Goal: Information Seeking & Learning: Learn about a topic

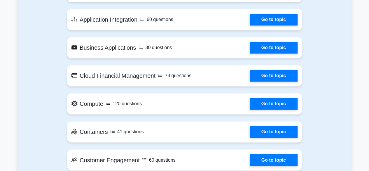
scroll to position [409, 0]
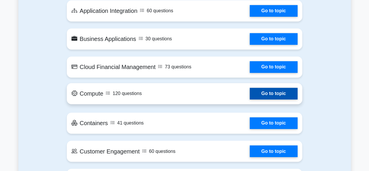
click at [267, 96] on link "Go to topic" at bounding box center [274, 94] width 48 height 12
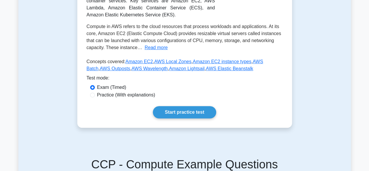
scroll to position [146, 0]
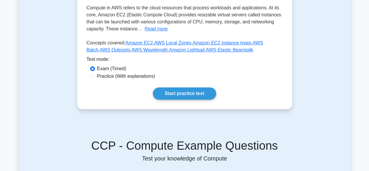
click at [93, 74] on div "Practice (With explanations)" at bounding box center [184, 76] width 189 height 7
click at [92, 77] on input "Practice (With explanations)" at bounding box center [92, 76] width 5 height 5
radio input "true"
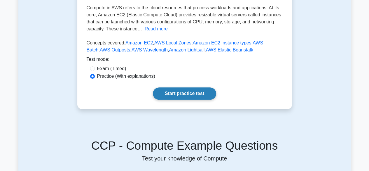
click at [190, 97] on link "Start practice test" at bounding box center [184, 93] width 63 height 12
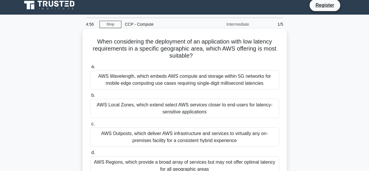
scroll to position [29, 0]
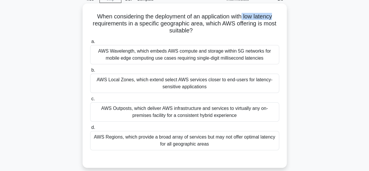
drag, startPoint x: 245, startPoint y: 15, endPoint x: 282, endPoint y: 17, distance: 37.7
click at [282, 17] on div "When considering the deployment of an application with low latency requirements…" at bounding box center [185, 85] width 200 height 159
drag, startPoint x: 204, startPoint y: 24, endPoint x: 163, endPoint y: 26, distance: 41.3
click at [163, 26] on h5 "When considering the deployment of an application with low latency requirements…" at bounding box center [185, 24] width 190 height 22
drag, startPoint x: 187, startPoint y: 34, endPoint x: 192, endPoint y: 32, distance: 5.6
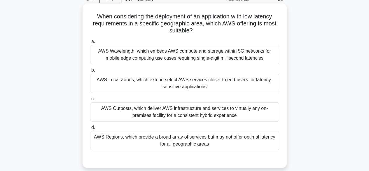
click at [187, 34] on h5 "When considering the deployment of an application with low latency requirements…" at bounding box center [185, 24] width 190 height 22
drag, startPoint x: 192, startPoint y: 31, endPoint x: 171, endPoint y: 28, distance: 21.7
click at [171, 28] on h5 "When considering the deployment of an application with low latency requirements…" at bounding box center [185, 24] width 190 height 22
click at [196, 32] on icon ".spinner_0XTQ{transform-origin:center;animation:spinner_y6GP .75s linear infini…" at bounding box center [196, 30] width 7 height 7
drag, startPoint x: 159, startPoint y: 83, endPoint x: 154, endPoint y: 84, distance: 5.2
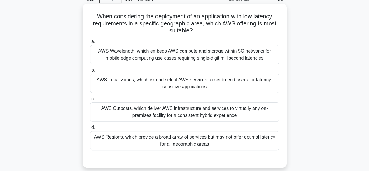
click at [159, 84] on div "AWS Local Zones, which extend select AWS services closer to end-users for laten…" at bounding box center [184, 83] width 189 height 19
click at [99, 76] on div "AWS Local Zones, which extend select AWS services closer to end-users for laten…" at bounding box center [184, 83] width 189 height 19
click at [90, 72] on input "b. AWS Local Zones, which extend select AWS services closer to end-users for la…" at bounding box center [90, 70] width 0 height 4
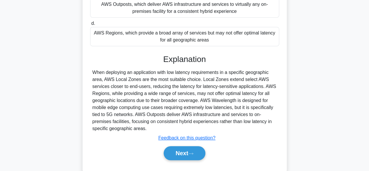
scroll to position [146, 0]
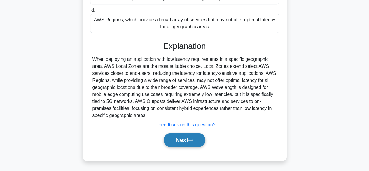
click at [174, 140] on button "Next" at bounding box center [185, 140] width 42 height 14
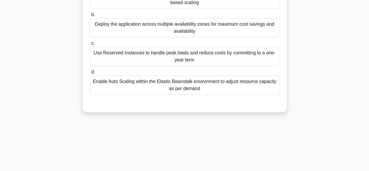
scroll to position [0, 0]
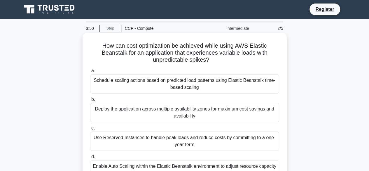
drag, startPoint x: 152, startPoint y: 59, endPoint x: 211, endPoint y: 62, distance: 58.8
click at [211, 62] on h5 "How can cost optimization be achieved while using AWS Elastic Beanstalk for an …" at bounding box center [185, 53] width 190 height 22
click at [148, 62] on h5 "How can cost optimization be achieved while using AWS Elastic Beanstalk for an …" at bounding box center [185, 53] width 190 height 22
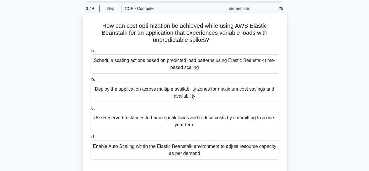
scroll to position [29, 0]
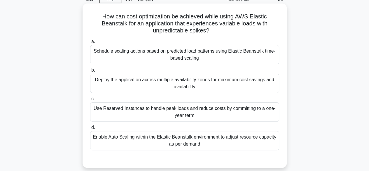
click at [131, 84] on div "Deploy the application across multiple availability zones for maximum cost savi…" at bounding box center [184, 83] width 189 height 19
click at [90, 72] on input "b. Deploy the application across multiple availability zones for maximum cost s…" at bounding box center [90, 70] width 0 height 4
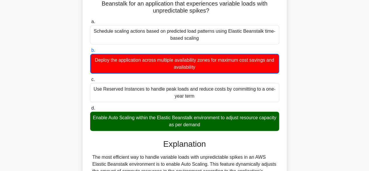
scroll to position [58, 0]
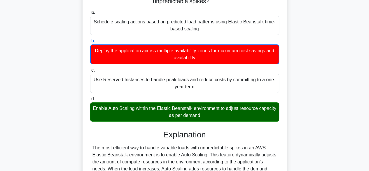
click at [122, 111] on div "Enable Auto Scaling within the Elastic Beanstalk environment to adjust resource…" at bounding box center [184, 111] width 189 height 19
click at [90, 101] on input "d. Enable Auto Scaling within the Elastic Beanstalk environment to adjust resou…" at bounding box center [90, 99] width 0 height 4
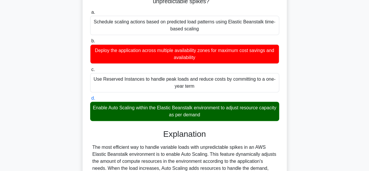
click at [122, 111] on div "Enable Auto Scaling within the Elastic Beanstalk environment to adjust resource…" at bounding box center [184, 111] width 189 height 19
click at [90, 100] on input "d. Enable Auto Scaling within the Elastic Beanstalk environment to adjust resou…" at bounding box center [90, 98] width 0 height 4
click at [121, 111] on div "Enable Auto Scaling within the Elastic Beanstalk environment to adjust resource…" at bounding box center [184, 111] width 189 height 19
click at [90, 100] on input "d. Enable Auto Scaling within the Elastic Beanstalk environment to adjust resou…" at bounding box center [90, 98] width 0 height 4
click at [121, 111] on div "Enable Auto Scaling within the Elastic Beanstalk environment to adjust resource…" at bounding box center [184, 111] width 189 height 19
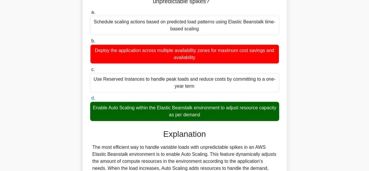
click at [90, 100] on input "d. Enable Auto Scaling within the Elastic Beanstalk environment to adjust resou…" at bounding box center [90, 98] width 0 height 4
click at [121, 111] on div "Enable Auto Scaling within the Elastic Beanstalk environment to adjust resource…" at bounding box center [184, 111] width 189 height 19
click at [90, 100] on input "d. Enable Auto Scaling within the Elastic Beanstalk environment to adjust resou…" at bounding box center [90, 98] width 0 height 4
click at [121, 111] on div "Enable Auto Scaling within the Elastic Beanstalk environment to adjust resource…" at bounding box center [184, 111] width 189 height 19
click at [90, 100] on input "d. Enable Auto Scaling within the Elastic Beanstalk environment to adjust resou…" at bounding box center [90, 98] width 0 height 4
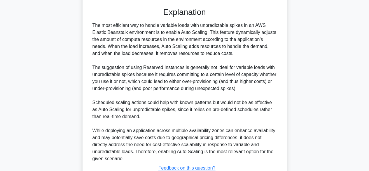
scroll to position [223, 0]
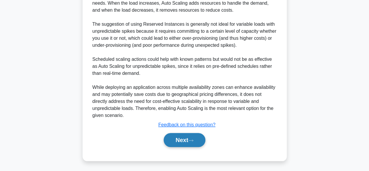
click at [171, 135] on button "Next" at bounding box center [185, 140] width 42 height 14
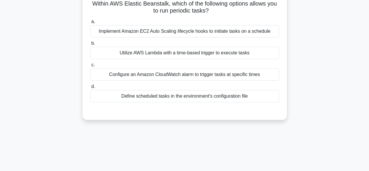
scroll to position [0, 0]
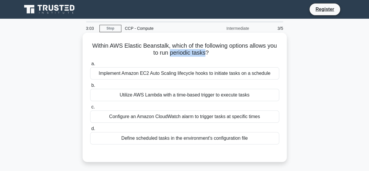
drag, startPoint x: 176, startPoint y: 52, endPoint x: 212, endPoint y: 53, distance: 36.2
click at [212, 53] on h5 "Within AWS Elastic Beanstalk, which of the following options allows you to run …" at bounding box center [185, 49] width 190 height 15
click at [140, 56] on h5 "Within AWS Elastic Beanstalk, which of the following options allows you to run …" at bounding box center [185, 49] width 190 height 15
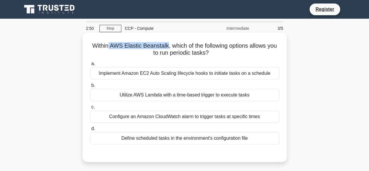
drag, startPoint x: 112, startPoint y: 45, endPoint x: 172, endPoint y: 46, distance: 60.2
click at [172, 46] on h5 "Within AWS Elastic Beanstalk, which of the following options allows you to run …" at bounding box center [185, 49] width 190 height 15
click at [132, 58] on div "Within AWS Elastic Beanstalk, which of the following options allows you to run …" at bounding box center [185, 97] width 200 height 124
click at [139, 74] on div "Implement Amazon EC2 Auto Scaling lifecycle hooks to initiate tasks on a schedu…" at bounding box center [184, 73] width 189 height 12
click at [90, 66] on input "a. Implement Amazon EC2 Auto Scaling lifecycle hooks to initiate tasks on a sch…" at bounding box center [90, 64] width 0 height 4
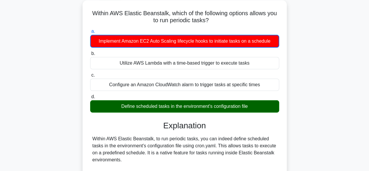
scroll to position [58, 0]
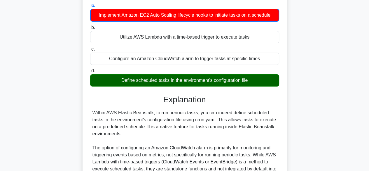
click at [131, 82] on div "Define scheduled tasks in the environment's configuration file" at bounding box center [184, 80] width 189 height 12
click at [90, 73] on input "d. Define scheduled tasks in the environment's configuration file" at bounding box center [90, 71] width 0 height 4
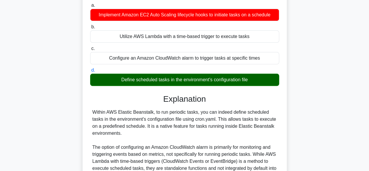
click at [131, 82] on div "Define scheduled tasks in the environment's configuration file" at bounding box center [184, 80] width 189 height 12
click at [90, 72] on input "d. Define scheduled tasks in the environment's configuration file" at bounding box center [90, 70] width 0 height 4
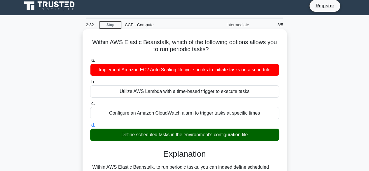
scroll to position [0, 0]
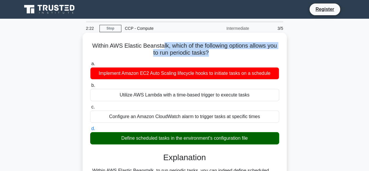
drag, startPoint x: 168, startPoint y: 49, endPoint x: 215, endPoint y: 54, distance: 47.3
click at [215, 54] on h5 "Within AWS Elastic Beanstalk, which of the following options allows you to run …" at bounding box center [185, 49] width 190 height 15
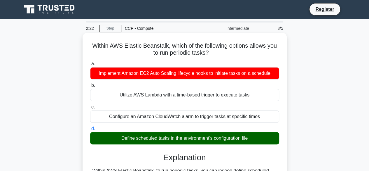
click at [202, 59] on div "Within AWS Elastic Beanstalk, which of the following options allows you to run …" at bounding box center [185, 173] width 200 height 277
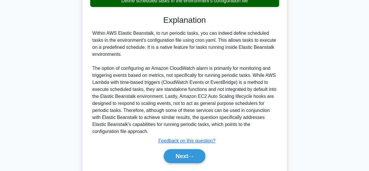
scroll to position [153, 0]
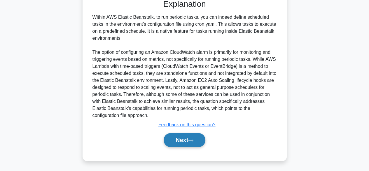
click at [199, 138] on button "Next" at bounding box center [185, 140] width 42 height 14
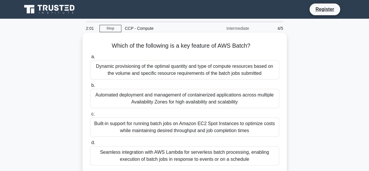
scroll to position [29, 0]
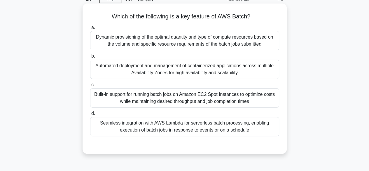
click at [166, 99] on div "Built-in support for running batch jobs on Amazon EC2 Spot Instances to optimiz…" at bounding box center [184, 97] width 189 height 19
click at [90, 87] on input "c. Built-in support for running batch jobs on Amazon EC2 Spot Instances to opti…" at bounding box center [90, 85] width 0 height 4
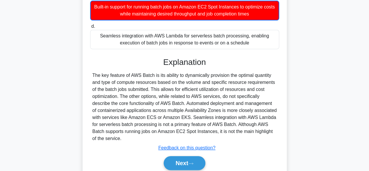
scroll to position [145, 0]
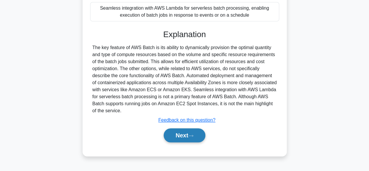
click at [185, 136] on button "Next" at bounding box center [185, 135] width 42 height 14
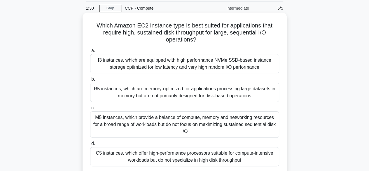
scroll to position [29, 0]
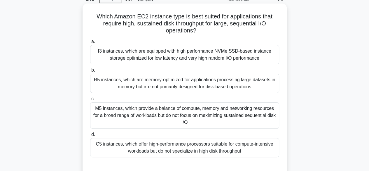
click at [168, 115] on div "M5 instances, which provide a balance of compute, memory and networking resourc…" at bounding box center [184, 115] width 189 height 26
click at [90, 101] on input "c. M5 instances, which provide a balance of compute, memory and networking reso…" at bounding box center [90, 99] width 0 height 4
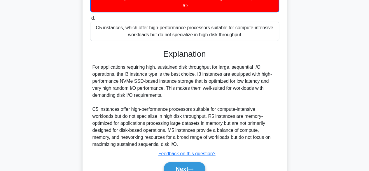
scroll to position [175, 0]
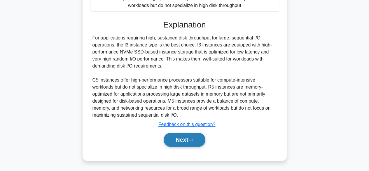
click at [177, 141] on button "Next" at bounding box center [185, 140] width 42 height 14
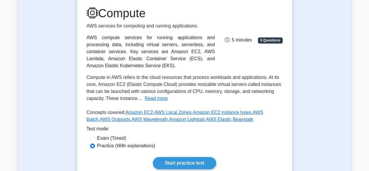
scroll to position [117, 0]
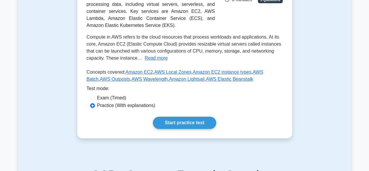
drag, startPoint x: 92, startPoint y: 93, endPoint x: 92, endPoint y: 97, distance: 4.1
click at [92, 94] on div "Test mode:" at bounding box center [185, 89] width 196 height 9
click at [92, 97] on input "Exam (Timed)" at bounding box center [92, 98] width 5 height 5
radio input "true"
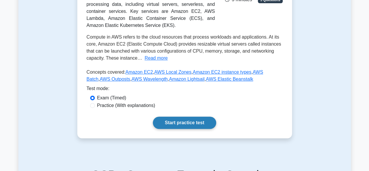
click at [188, 121] on link "Start practice test" at bounding box center [184, 123] width 63 height 12
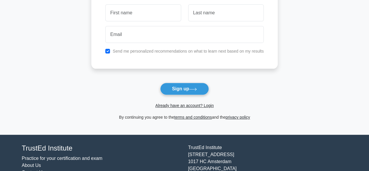
scroll to position [58, 0]
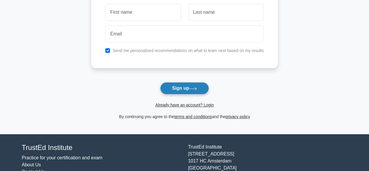
click at [188, 88] on button "Sign up" at bounding box center [184, 88] width 49 height 12
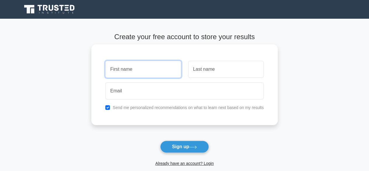
click at [133, 64] on input "text" at bounding box center [143, 69] width 76 height 17
click at [129, 72] on input "text" at bounding box center [143, 69] width 76 height 17
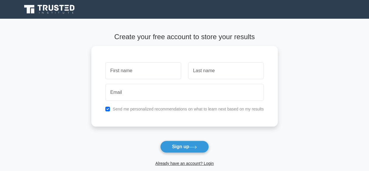
drag, startPoint x: 146, startPoint y: 151, endPoint x: 144, endPoint y: 149, distance: 3.1
click at [145, 151] on form "Create your free account to store your results Send me personalized recommendat…" at bounding box center [184, 106] width 187 height 146
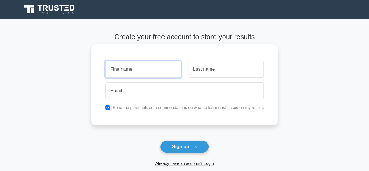
click at [148, 75] on input "text" at bounding box center [143, 69] width 76 height 17
type input "rebe"
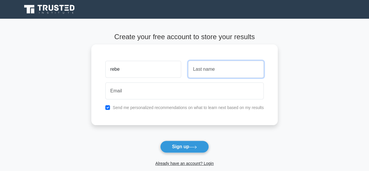
click at [204, 72] on input "text" at bounding box center [226, 69] width 76 height 17
type input "a"
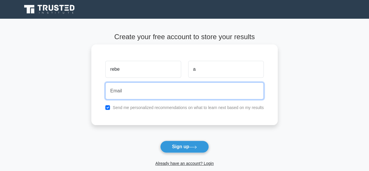
click at [184, 86] on input "email" at bounding box center [184, 90] width 159 height 17
click at [149, 92] on input "email" at bounding box center [184, 90] width 159 height 17
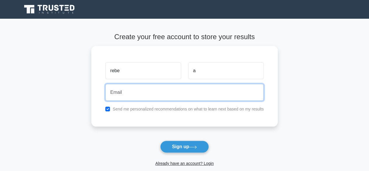
type input "demo@freshco.com"
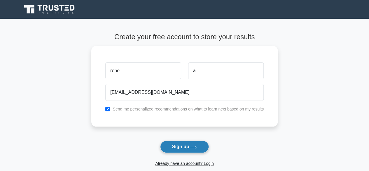
click at [177, 146] on button "Sign up" at bounding box center [184, 146] width 49 height 12
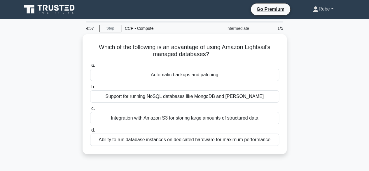
click at [320, 8] on link "Rebe" at bounding box center [323, 9] width 48 height 12
drag, startPoint x: 317, startPoint y: 58, endPoint x: 306, endPoint y: 57, distance: 12.0
click at [317, 58] on div "Which of the following is an advantage of using Amazon Lightsail's managed data…" at bounding box center [184, 97] width 333 height 127
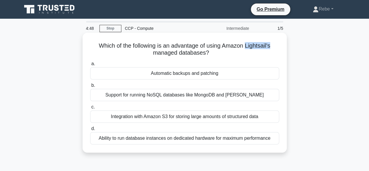
drag, startPoint x: 247, startPoint y: 47, endPoint x: 280, endPoint y: 46, distance: 33.3
click at [280, 46] on div "Which of the following is an advantage of using Amazon Lightsail's managed data…" at bounding box center [185, 92] width 200 height 115
click at [161, 72] on div "Automatic backups and patching" at bounding box center [184, 73] width 189 height 12
click at [90, 66] on input "a. Automatic backups and patching" at bounding box center [90, 64] width 0 height 4
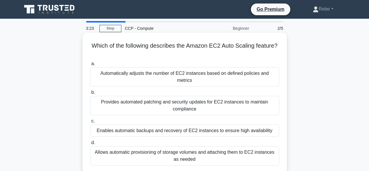
click at [170, 76] on div "Automatically adjusts the number of EC2 instances based on defined policies and…" at bounding box center [184, 76] width 189 height 19
click at [90, 66] on input "a. Automatically adjusts the number of EC2 instances based on defined policies …" at bounding box center [90, 64] width 0 height 4
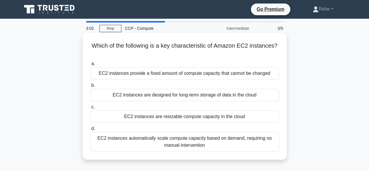
click at [133, 118] on div "EC2 instances are resizable compute capacity in the cloud" at bounding box center [184, 116] width 189 height 12
click at [90, 109] on input "c. EC2 instances are resizable compute capacity in the cloud" at bounding box center [90, 107] width 0 height 4
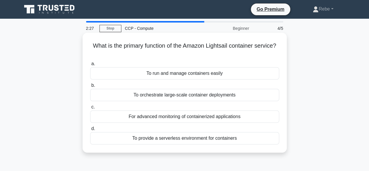
click at [222, 95] on div "To orchestrate large-scale container deployments" at bounding box center [184, 95] width 189 height 12
click at [90, 87] on input "b. To orchestrate large-scale container deployments" at bounding box center [90, 86] width 0 height 4
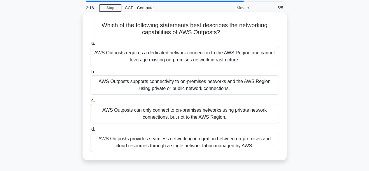
scroll to position [29, 0]
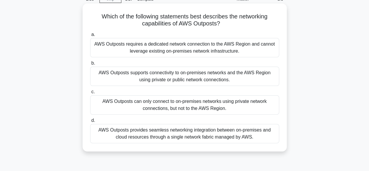
click at [154, 52] on div "AWS Outposts requires a dedicated network connection to the AWS Region and cann…" at bounding box center [184, 47] width 189 height 19
click at [90, 37] on input "a. AWS Outposts requires a dedicated network connection to the AWS Region and c…" at bounding box center [90, 35] width 0 height 4
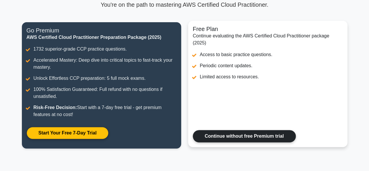
scroll to position [58, 0]
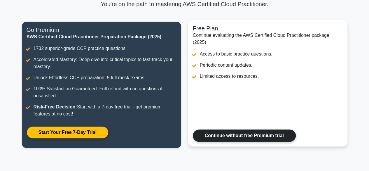
click at [244, 129] on link "Continue without free Premium trial" at bounding box center [244, 135] width 103 height 12
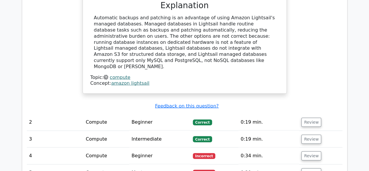
scroll to position [584, 0]
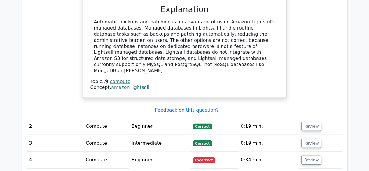
drag, startPoint x: 112, startPoint y: 137, endPoint x: 137, endPoint y: 137, distance: 25.1
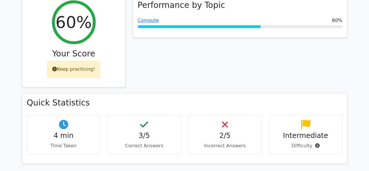
scroll to position [234, 0]
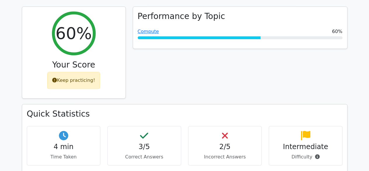
click at [223, 143] on h4 "2/5" at bounding box center [225, 147] width 64 height 8
click at [221, 143] on h4 "2/5" at bounding box center [225, 147] width 64 height 8
click at [140, 143] on h4 "3/5" at bounding box center [144, 147] width 64 height 8
click at [320, 153] on p "Difficulty" at bounding box center [306, 156] width 64 height 7
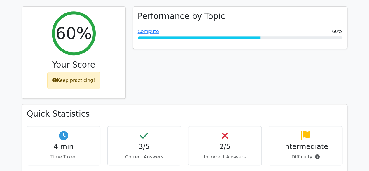
drag, startPoint x: 269, startPoint y: 130, endPoint x: 263, endPoint y: 127, distance: 6.9
click at [269, 129] on div "Intermediate Difficulty" at bounding box center [306, 145] width 74 height 39
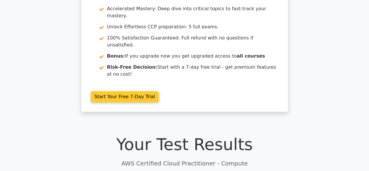
scroll to position [0, 0]
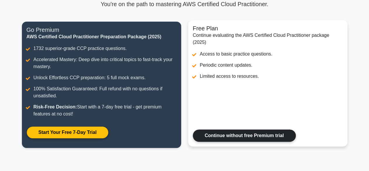
click at [239, 129] on link "Continue without free Premium trial" at bounding box center [244, 135] width 103 height 12
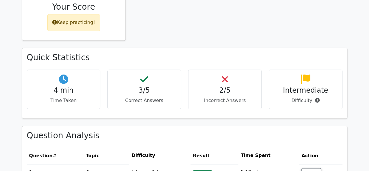
scroll to position [292, 0]
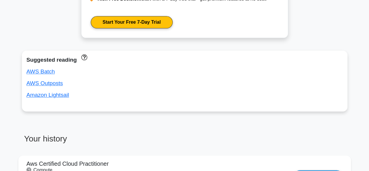
scroll to position [434, 0]
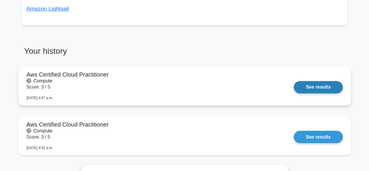
click at [310, 87] on link "See results" at bounding box center [318, 87] width 49 height 12
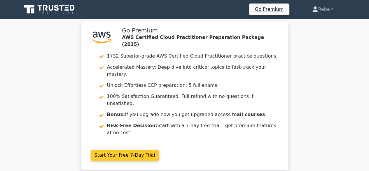
click at [133, 150] on link "Start Your Free 7-Day Trial" at bounding box center [125, 155] width 68 height 11
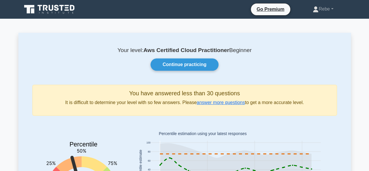
click at [188, 55] on div "Your level: Aws Certified Cloud Practitioner Beginner Continue practicing You h…" at bounding box center [184, 138] width 333 height 211
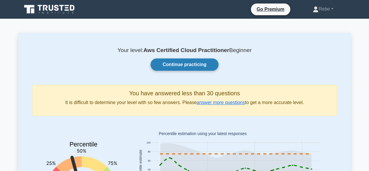
click at [182, 63] on link "Continue practicing" at bounding box center [185, 64] width 68 height 12
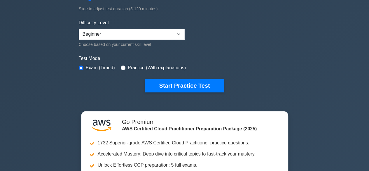
scroll to position [146, 0]
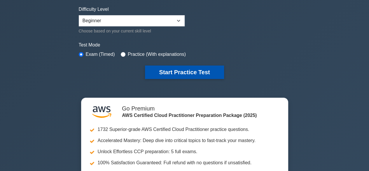
click at [189, 71] on button "Start Practice Test" at bounding box center [184, 71] width 79 height 13
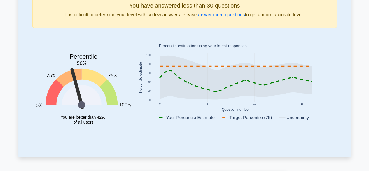
click at [136, 68] on rect at bounding box center [236, 78] width 203 height 91
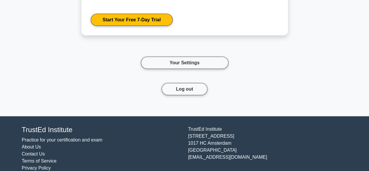
scroll to position [697, 0]
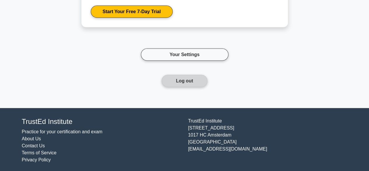
click at [194, 81] on button "Log out" at bounding box center [185, 81] width 46 height 12
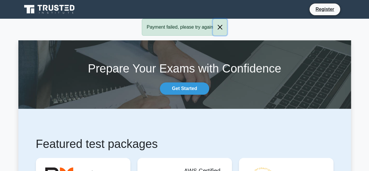
click at [220, 27] on button "Close" at bounding box center [220, 27] width 14 height 16
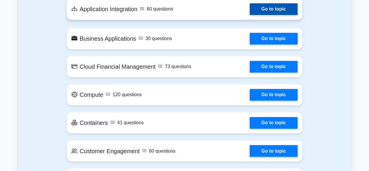
scroll to position [438, 0]
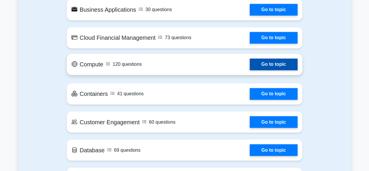
click at [261, 68] on link "Go to topic" at bounding box center [274, 64] width 48 height 12
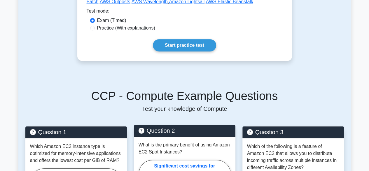
scroll to position [175, 0]
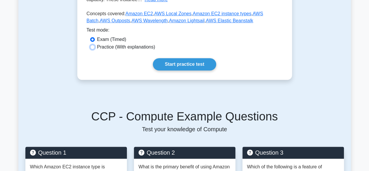
click at [94, 47] on input "Practice (With explanations)" at bounding box center [92, 47] width 5 height 5
radio input "true"
click at [181, 67] on link "Start practice test" at bounding box center [184, 64] width 63 height 12
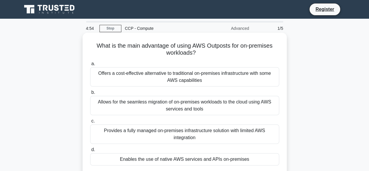
drag, startPoint x: 167, startPoint y: 56, endPoint x: 205, endPoint y: 51, distance: 38.6
click at [203, 52] on h5 "What is the main advantage of using AWS Outposts for on-premises workloads? .sp…" at bounding box center [185, 49] width 190 height 15
click at [208, 48] on h5 "What is the main advantage of using AWS Outposts for on-premises workloads? .sp…" at bounding box center [185, 49] width 190 height 15
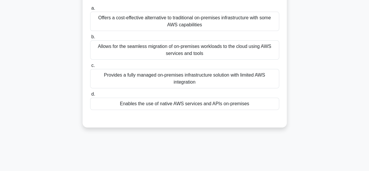
scroll to position [58, 0]
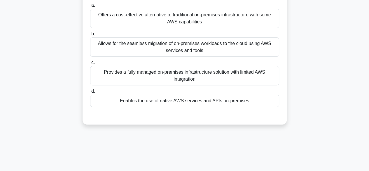
click at [151, 46] on div "Allows for the seamless migration of on-premises workloads to the cloud using A…" at bounding box center [184, 46] width 189 height 19
click at [90, 36] on input "b. Allows for the seamless migration of on-premises workloads to the cloud usin…" at bounding box center [90, 34] width 0 height 4
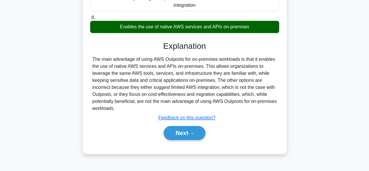
scroll to position [145, 0]
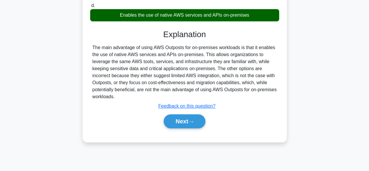
drag, startPoint x: 122, startPoint y: 19, endPoint x: 257, endPoint y: 16, distance: 135.6
click at [257, 16] on div "Enables the use of native AWS services and APIs on-premises" at bounding box center [184, 15] width 189 height 12
click at [239, 17] on div "Enables the use of native AWS services and APIs on-premises" at bounding box center [184, 15] width 189 height 12
click at [90, 8] on input "d. Enables the use of native AWS services and APIs on-premises" at bounding box center [90, 6] width 0 height 4
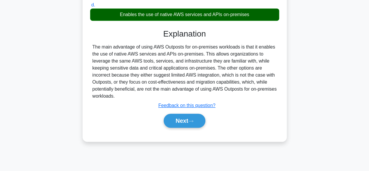
scroll to position [144, 0]
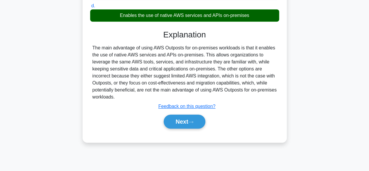
click at [230, 19] on div "Enables the use of native AWS services and APIs on-premises" at bounding box center [184, 15] width 189 height 12
click at [90, 8] on input "d. Enables the use of native AWS services and APIs on-premises" at bounding box center [90, 6] width 0 height 4
click at [129, 52] on div "The main advantage of using AWS Outposts for on-premises workloads is that it e…" at bounding box center [185, 72] width 185 height 56
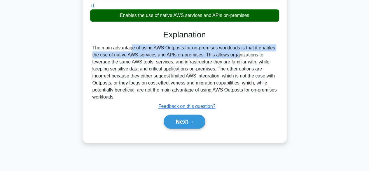
drag, startPoint x: 201, startPoint y: 54, endPoint x: 90, endPoint y: 44, distance: 111.7
click at [90, 44] on div "The main advantage of using AWS Outposts for on-premises workloads is that it e…" at bounding box center [184, 72] width 189 height 56
click at [183, 121] on button "Next" at bounding box center [185, 121] width 42 height 14
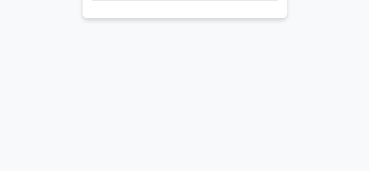
scroll to position [0, 0]
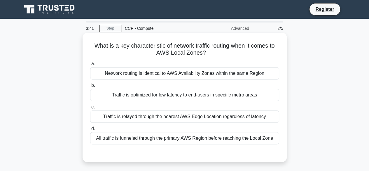
drag, startPoint x: 148, startPoint y: 98, endPoint x: 153, endPoint y: 95, distance: 5.9
click at [150, 97] on div "Traffic is optimized for low latency to end-users in specific metro areas" at bounding box center [184, 95] width 189 height 12
click at [98, 94] on div "Traffic is optimized for low latency to end-users in specific metro areas" at bounding box center [184, 95] width 189 height 12
click at [90, 87] on input "b. Traffic is optimized for low latency to end-users in specific metro areas" at bounding box center [90, 86] width 0 height 4
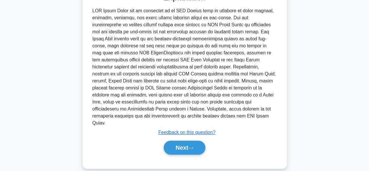
scroll to position [160, 0]
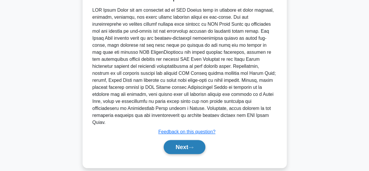
click at [196, 140] on button "Next" at bounding box center [185, 147] width 42 height 14
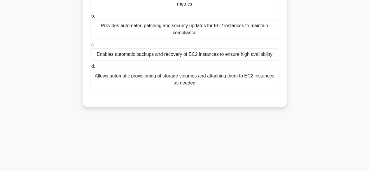
scroll to position [0, 0]
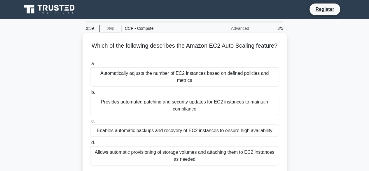
click at [194, 74] on div "Automatically adjusts the number of EC2 instances based on defined policies and…" at bounding box center [184, 76] width 189 height 19
click at [90, 66] on input "a. Automatically adjusts the number of EC2 instances based on defined policies …" at bounding box center [90, 64] width 0 height 4
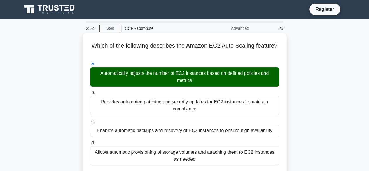
drag, startPoint x: 220, startPoint y: 49, endPoint x: 236, endPoint y: 46, distance: 16.4
click at [242, 45] on h5 "Which of the following describes the Amazon EC2 Auto Scaling feature? .spinner_…" at bounding box center [185, 49] width 190 height 15
click at [157, 48] on h5 "Which of the following describes the Amazon EC2 Auto Scaling feature? .spinner_…" at bounding box center [185, 49] width 190 height 15
drag, startPoint x: 126, startPoint y: 42, endPoint x: 275, endPoint y: 57, distance: 150.0
click at [289, 55] on div "Which of the following describes the Amazon EC2 Auto Scaling feature? .spinner_…" at bounding box center [184, 160] width 333 height 253
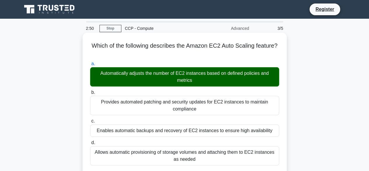
click at [199, 53] on h5 "Which of the following describes the Amazon EC2 Auto Scaling feature? .spinner_…" at bounding box center [185, 49] width 190 height 15
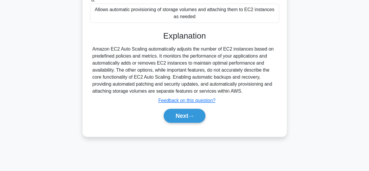
scroll to position [145, 0]
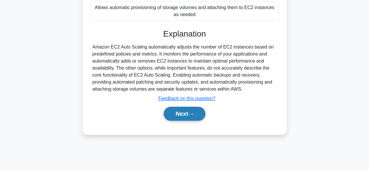
click at [175, 115] on button "Next" at bounding box center [185, 114] width 42 height 14
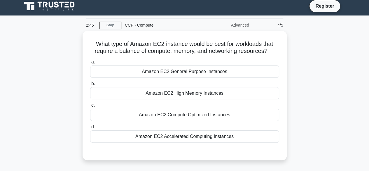
scroll to position [0, 0]
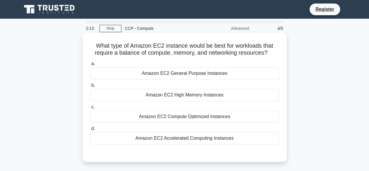
click at [176, 138] on div "Amazon EC2 Accelerated Computing Instances" at bounding box center [184, 138] width 189 height 12
click at [90, 131] on input "d. Amazon EC2 Accelerated Computing Instances" at bounding box center [90, 129] width 0 height 4
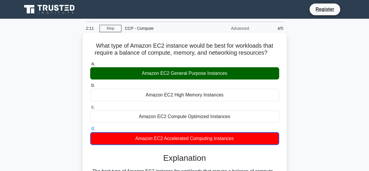
click at [188, 65] on label "a. Amazon EC2 General Purpose Instances" at bounding box center [184, 69] width 189 height 19
click at [90, 65] on input "a. Amazon EC2 General Purpose Instances" at bounding box center [90, 64] width 0 height 4
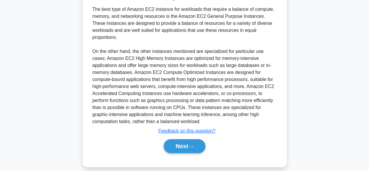
scroll to position [167, 0]
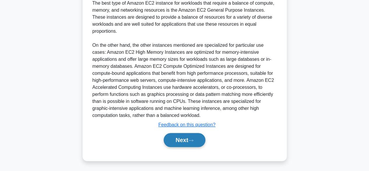
click at [193, 136] on button "Next" at bounding box center [185, 140] width 42 height 14
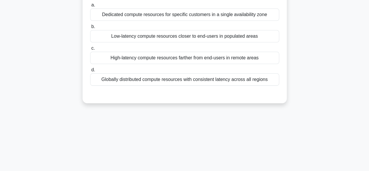
scroll to position [0, 0]
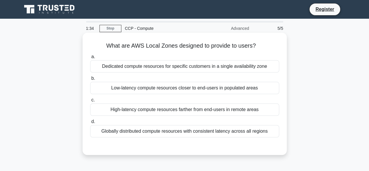
click at [99, 92] on div "Low-latency compute resources closer to end-users in populated areas" at bounding box center [184, 88] width 189 height 12
click at [90, 80] on input "b. Low-latency compute resources closer to end-users in populated areas" at bounding box center [90, 79] width 0 height 4
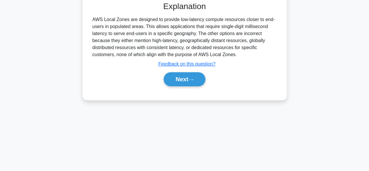
scroll to position [145, 0]
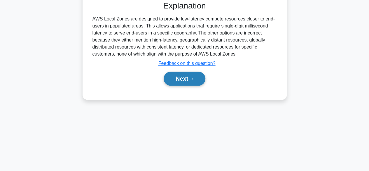
click at [186, 81] on button "Next" at bounding box center [185, 79] width 42 height 14
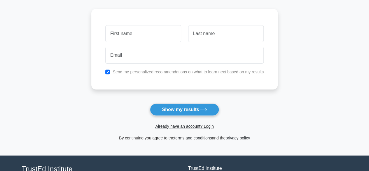
scroll to position [117, 0]
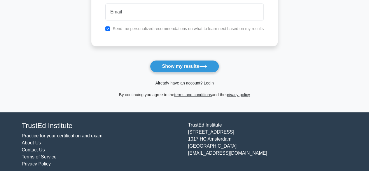
click at [196, 59] on form "Wait, there is more! Continue to see your result The test is finished and the" at bounding box center [184, 7] width 187 height 182
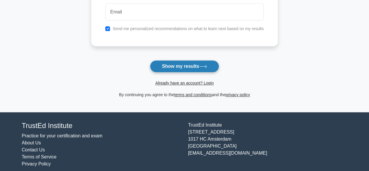
click at [193, 62] on button "Show my results" at bounding box center [184, 66] width 69 height 12
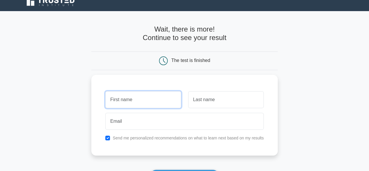
scroll to position [0, 0]
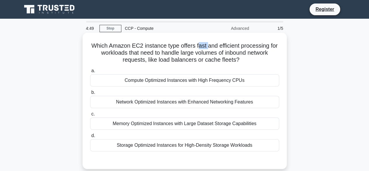
drag, startPoint x: 202, startPoint y: 43, endPoint x: 212, endPoint y: 41, distance: 10.3
click at [212, 41] on div "Which Amazon EC2 instance type offers fast and efficient processing for workloa…" at bounding box center [185, 100] width 200 height 131
click at [202, 43] on h5 "Which Amazon EC2 instance type offers fast and efficient processing for workloa…" at bounding box center [185, 53] width 190 height 22
drag, startPoint x: 201, startPoint y: 42, endPoint x: 276, endPoint y: 40, distance: 75.1
click at [276, 40] on div "Which Amazon EC2 instance type offers fast and efficient processing for workloa…" at bounding box center [185, 100] width 200 height 131
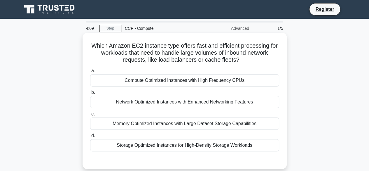
click at [180, 79] on div "Compute Optimized Instances with High Frequency CPUs" at bounding box center [184, 80] width 189 height 12
click at [90, 73] on input "a. Compute Optimized Instances with High Frequency CPUs" at bounding box center [90, 71] width 0 height 4
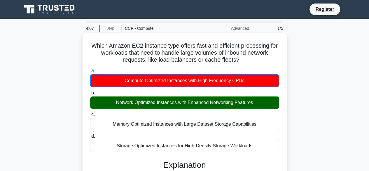
click at [183, 108] on div "Network Optimized Instances with Enhanced Networking Features" at bounding box center [184, 102] width 189 height 12
click at [90, 95] on input "b. Network Optimized Instances with Enhanced Networking Features" at bounding box center [90, 93] width 0 height 4
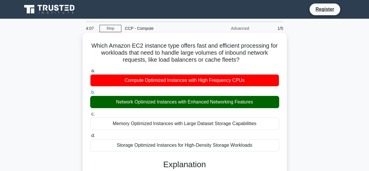
click at [182, 102] on div "Network Optimized Instances with Enhanced Networking Features" at bounding box center [184, 102] width 189 height 12
click at [90, 94] on input "b. Network Optimized Instances with Enhanced Networking Features" at bounding box center [90, 93] width 0 height 4
click at [181, 101] on div "Network Optimized Instances with Enhanced Networking Features" at bounding box center [184, 102] width 189 height 12
click at [90, 94] on input "b. Network Optimized Instances with Enhanced Networking Features" at bounding box center [90, 93] width 0 height 4
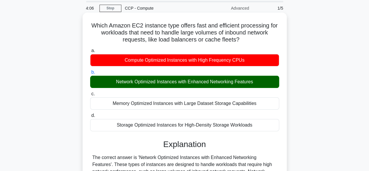
scroll to position [29, 0]
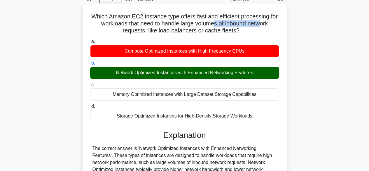
drag, startPoint x: 220, startPoint y: 27, endPoint x: 266, endPoint y: 26, distance: 46.2
click at [266, 26] on h5 "Which Amazon EC2 instance type offers fast and efficient processing for workloa…" at bounding box center [185, 24] width 190 height 22
click at [192, 30] on h5 "Which Amazon EC2 instance type offers fast and efficient processing for workloa…" at bounding box center [185, 24] width 190 height 22
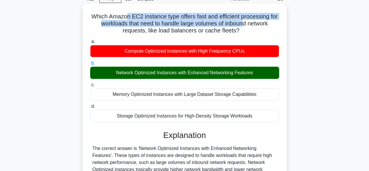
drag, startPoint x: 149, startPoint y: 18, endPoint x: 175, endPoint y: 34, distance: 30.2
click at [249, 22] on h5 "Which Amazon EC2 instance type offers fast and efficient processing for workloa…" at bounding box center [185, 24] width 190 height 22
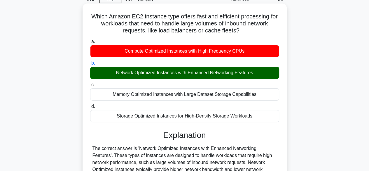
drag, startPoint x: 151, startPoint y: 33, endPoint x: 98, endPoint y: 16, distance: 55.8
click at [150, 33] on h5 "Which Amazon EC2 instance type offers fast and efficient processing for workloa…" at bounding box center [185, 24] width 190 height 22
drag, startPoint x: 98, startPoint y: 13, endPoint x: 247, endPoint y: 32, distance: 149.9
click at [247, 32] on h5 "Which Amazon EC2 instance type offers fast and efficient processing for workloa…" at bounding box center [185, 24] width 190 height 22
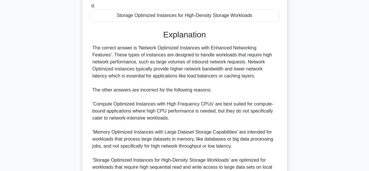
scroll to position [175, 0]
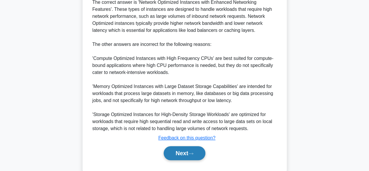
click at [169, 157] on button "Next" at bounding box center [185, 153] width 42 height 14
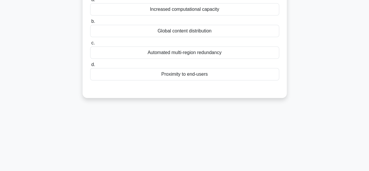
scroll to position [0, 0]
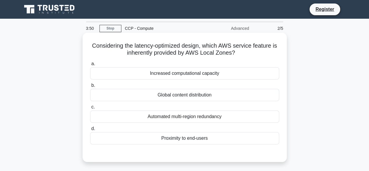
drag, startPoint x: 91, startPoint y: 44, endPoint x: 250, endPoint y: 56, distance: 160.2
click at [250, 56] on h5 "Considering the latency-optimized design, which AWS service feature is inherent…" at bounding box center [185, 49] width 190 height 15
click at [211, 138] on div "Proximity to end-users" at bounding box center [184, 138] width 189 height 12
click at [90, 131] on input "d. Proximity to end-users" at bounding box center [90, 129] width 0 height 4
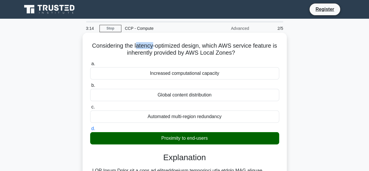
drag, startPoint x: 153, startPoint y: 45, endPoint x: 135, endPoint y: 47, distance: 18.0
click at [135, 47] on h5 "Considering the latency-optimized design, which AWS service feature is inherent…" at bounding box center [185, 49] width 190 height 15
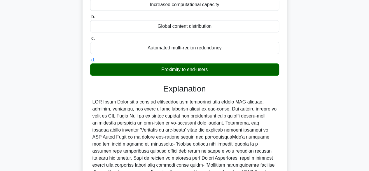
scroll to position [88, 0]
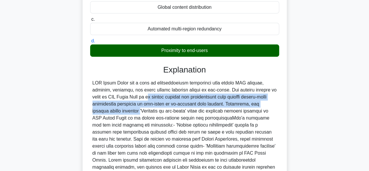
drag, startPoint x: 117, startPoint y: 97, endPoint x: 275, endPoint y: 102, distance: 158.1
click at [275, 102] on div at bounding box center [185, 142] width 185 height 126
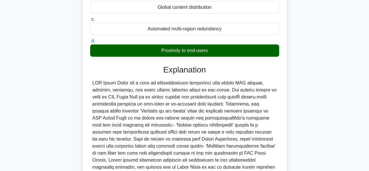
click at [188, 110] on div at bounding box center [185, 142] width 185 height 126
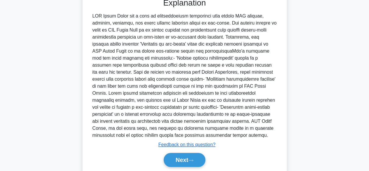
scroll to position [174, 0]
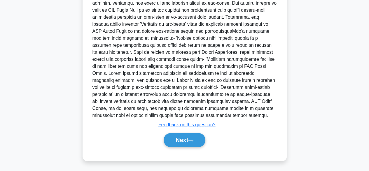
click at [182, 132] on div "Next" at bounding box center [184, 140] width 189 height 19
click at [180, 141] on button "Next" at bounding box center [185, 140] width 42 height 14
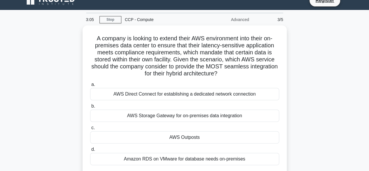
scroll to position [0, 0]
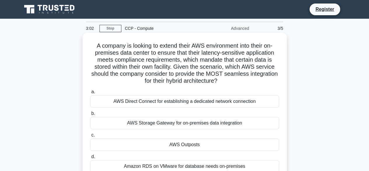
drag, startPoint x: 92, startPoint y: 43, endPoint x: 241, endPoint y: 80, distance: 153.4
click at [241, 80] on h5 "A company is looking to extend their AWS environment into their on-premises dat…" at bounding box center [185, 63] width 190 height 43
click at [153, 143] on div "AWS Outposts" at bounding box center [184, 144] width 189 height 12
click at [90, 137] on input "c. AWS Outposts" at bounding box center [90, 135] width 0 height 4
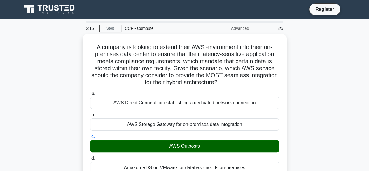
drag, startPoint x: 237, startPoint y: 82, endPoint x: 65, endPoint y: 47, distance: 176.2
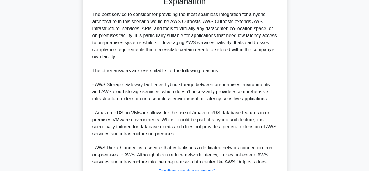
scroll to position [230, 0]
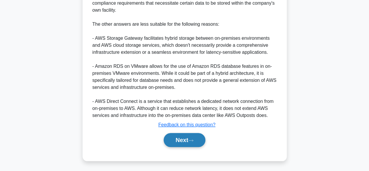
click at [184, 135] on button "Next" at bounding box center [185, 140] width 42 height 14
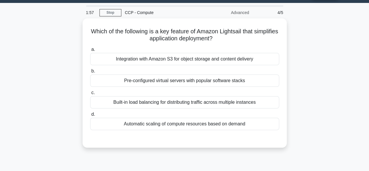
scroll to position [0, 0]
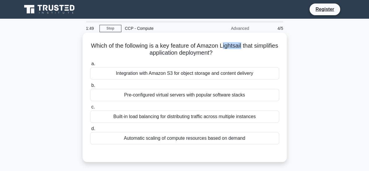
drag, startPoint x: 239, startPoint y: 43, endPoint x: 256, endPoint y: 44, distance: 17.8
click at [256, 44] on h5 "Which of the following is a key feature of Amazon Lightsail that simplifies app…" at bounding box center [185, 49] width 190 height 15
click at [225, 46] on h5 "Which of the following is a key feature of Amazon Lightsail that simplifies app…" at bounding box center [185, 49] width 190 height 15
drag, startPoint x: 235, startPoint y: 44, endPoint x: 256, endPoint y: 45, distance: 21.1
click at [258, 46] on h5 "Which of the following is a key feature of Amazon Lightsail that simplifies app…" at bounding box center [185, 49] width 190 height 15
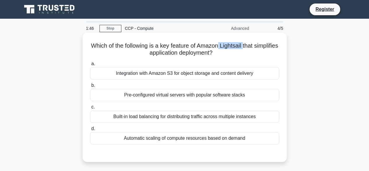
click at [234, 49] on h5 "Which of the following is a key feature of Amazon Lightsail that simplifies app…" at bounding box center [185, 49] width 190 height 15
drag, startPoint x: 233, startPoint y: 47, endPoint x: 258, endPoint y: 47, distance: 25.1
click at [258, 47] on h5 "Which of the following is a key feature of Amazon Lightsail that simplifies app…" at bounding box center [185, 49] width 190 height 15
click at [131, 97] on div "Pre-configured virtual servers with popular software stacks" at bounding box center [184, 95] width 189 height 12
click at [90, 87] on input "b. Pre-configured virtual servers with popular software stacks" at bounding box center [90, 86] width 0 height 4
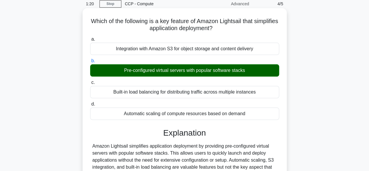
scroll to position [117, 0]
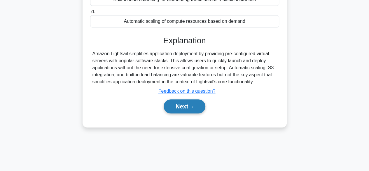
click at [167, 108] on button "Next" at bounding box center [185, 106] width 42 height 14
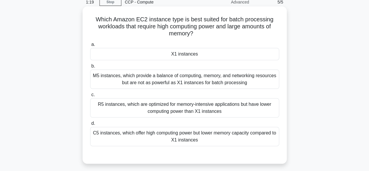
scroll to position [0, 0]
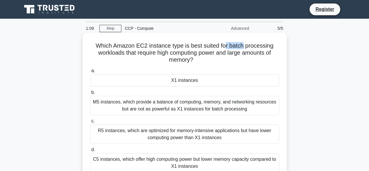
drag, startPoint x: 226, startPoint y: 45, endPoint x: 243, endPoint y: 47, distance: 17.0
click at [243, 47] on h5 "Which Amazon EC2 instance type is best suited for batch processing workloads th…" at bounding box center [185, 53] width 190 height 22
click at [221, 59] on h5 "Which Amazon EC2 instance type is best suited for batch processing workloads th…" at bounding box center [185, 53] width 190 height 22
click at [208, 61] on h5 "Which Amazon EC2 instance type is best suited for batch processing workloads th…" at bounding box center [185, 53] width 190 height 22
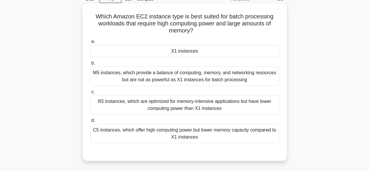
click at [202, 52] on div "X1 instances" at bounding box center [184, 51] width 189 height 12
click at [90, 44] on input "a. X1 instances" at bounding box center [90, 42] width 0 height 4
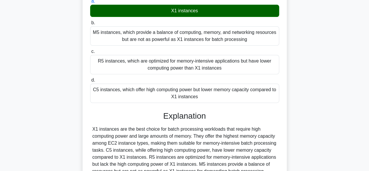
scroll to position [145, 0]
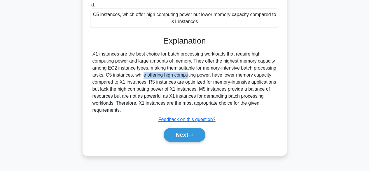
drag, startPoint x: 106, startPoint y: 74, endPoint x: 148, endPoint y: 73, distance: 42.1
click at [148, 73] on div "X1 instances are the best choice for batch processing workloads that require hi…" at bounding box center [185, 82] width 185 height 63
click at [102, 75] on div "X1 instances are the best choice for batch processing workloads that require hi…" at bounding box center [185, 82] width 185 height 63
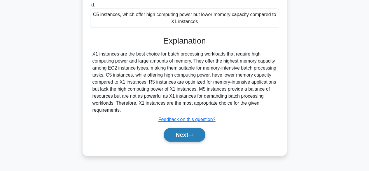
click at [194, 136] on icon at bounding box center [190, 134] width 5 height 3
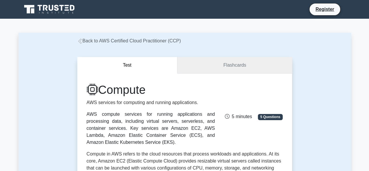
click at [244, 63] on link "Flashcards" at bounding box center [235, 65] width 114 height 17
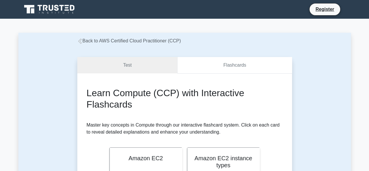
click at [219, 65] on link "Flashcards" at bounding box center [235, 65] width 114 height 17
click at [227, 69] on link "Flashcards" at bounding box center [235, 65] width 114 height 17
click at [125, 69] on link "Test" at bounding box center [127, 65] width 100 height 17
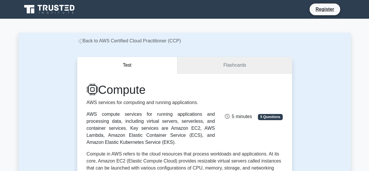
click at [229, 60] on link "Flashcards" at bounding box center [235, 65] width 114 height 17
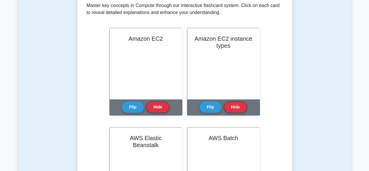
scroll to position [146, 0]
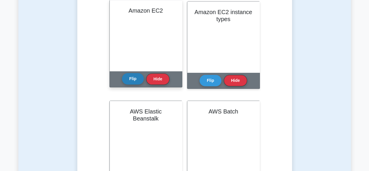
click at [137, 78] on button "Flip" at bounding box center [133, 78] width 22 height 11
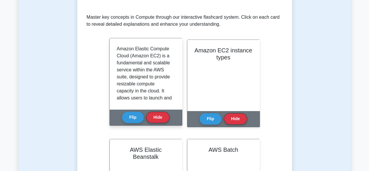
scroll to position [117, 0]
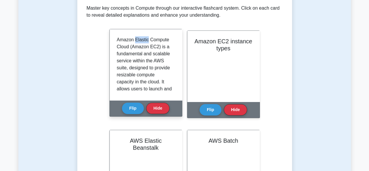
drag, startPoint x: 134, startPoint y: 39, endPoint x: 147, endPoint y: 38, distance: 12.9
click at [147, 38] on p "Amazon Elastic Compute Cloud (Amazon EC2) is a fundamental and scalable service…" at bounding box center [145, 120] width 56 height 168
click at [139, 39] on p "Amazon Elastic Compute Cloud (Amazon EC2) is a fundamental and scalable service…" at bounding box center [145, 120] width 56 height 168
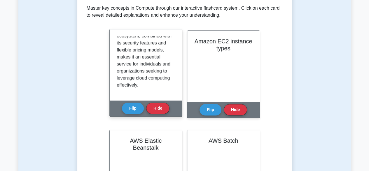
scroll to position [695, 0]
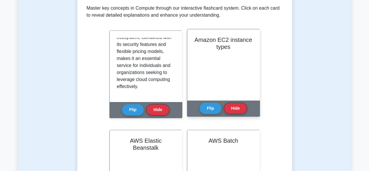
click at [211, 51] on div "Amazon EC2 instance types" at bounding box center [224, 64] width 72 height 71
click at [218, 112] on button "Flip" at bounding box center [211, 107] width 22 height 11
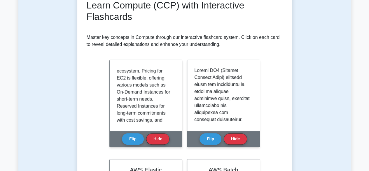
scroll to position [520, 0]
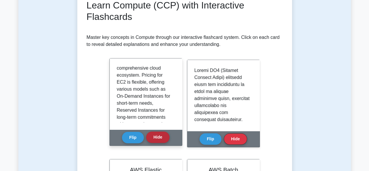
drag, startPoint x: 155, startPoint y: 131, endPoint x: 155, endPoint y: 135, distance: 4.4
click at [155, 131] on div "Flip Hide" at bounding box center [146, 137] width 48 height 16
click at [155, 136] on button "Hide" at bounding box center [157, 136] width 23 height 11
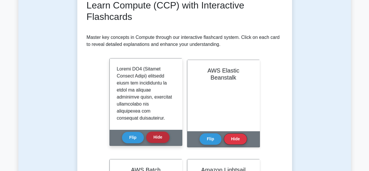
click at [147, 138] on button "Hide" at bounding box center [157, 136] width 23 height 11
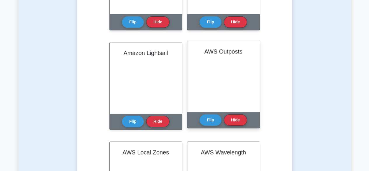
scroll to position [117, 0]
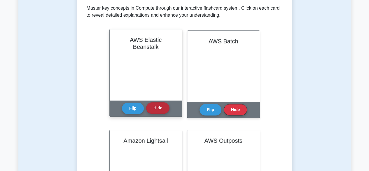
click at [158, 107] on button "Hide" at bounding box center [157, 107] width 23 height 11
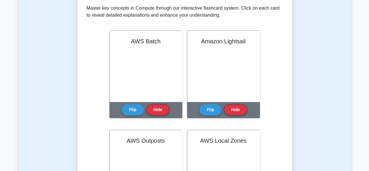
click at [158, 107] on button "Hide" at bounding box center [157, 109] width 23 height 11
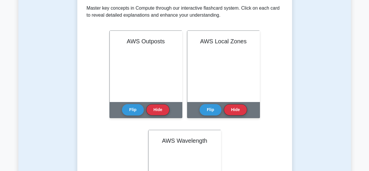
click at [158, 107] on button "Hide" at bounding box center [157, 109] width 23 height 11
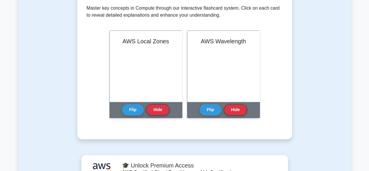
click at [158, 107] on button "Hide" at bounding box center [157, 109] width 23 height 11
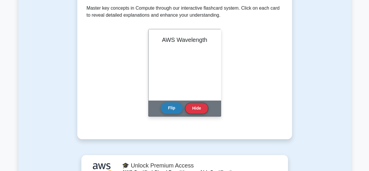
click at [169, 108] on button "Flip" at bounding box center [172, 107] width 22 height 11
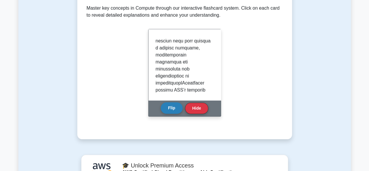
click at [169, 108] on button "Flip" at bounding box center [172, 107] width 22 height 11
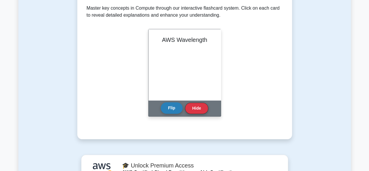
click at [169, 108] on button "Flip" at bounding box center [172, 107] width 22 height 11
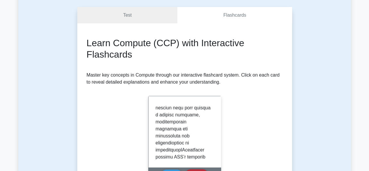
scroll to position [58, 0]
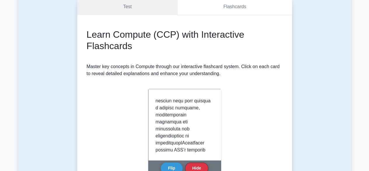
click at [227, 9] on link "Flashcards" at bounding box center [235, 7] width 114 height 17
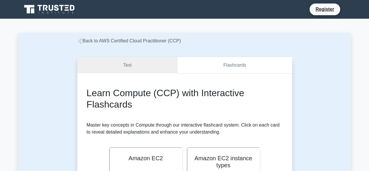
click at [214, 69] on link "Flashcards" at bounding box center [235, 65] width 114 height 17
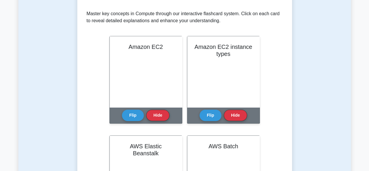
scroll to position [117, 0]
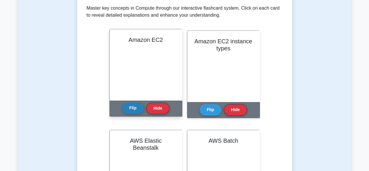
click at [139, 110] on button "Flip" at bounding box center [133, 107] width 22 height 11
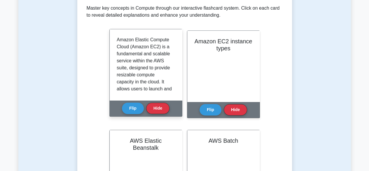
scroll to position [29, 0]
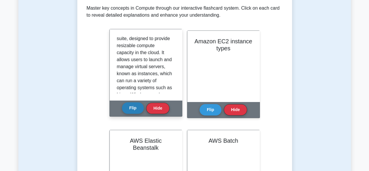
click at [129, 108] on button "Flip" at bounding box center [133, 107] width 22 height 11
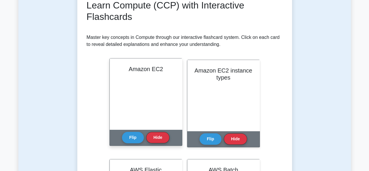
scroll to position [58, 0]
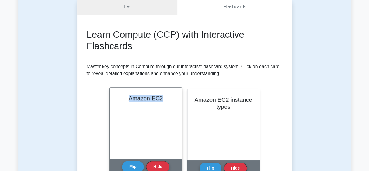
drag, startPoint x: 167, startPoint y: 100, endPoint x: 125, endPoint y: 96, distance: 42.3
click at [125, 96] on h2 "Amazon EC2" at bounding box center [146, 98] width 58 height 7
copy h2 "Amazon EC2"
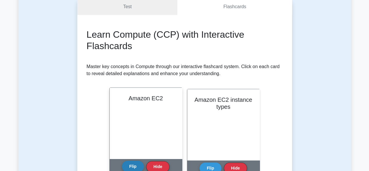
click at [129, 166] on button "Flip" at bounding box center [133, 166] width 22 height 11
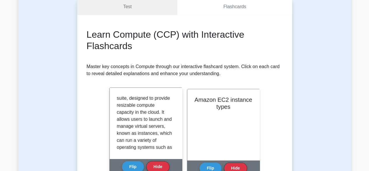
scroll to position [0, 0]
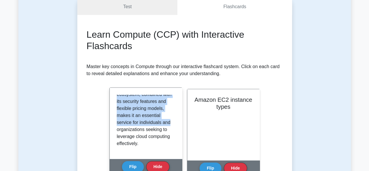
scroll to position [695, 0]
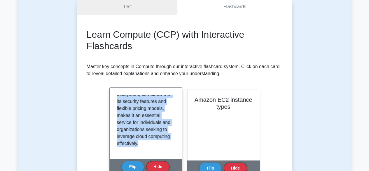
drag, startPoint x: 117, startPoint y: 95, endPoint x: 148, endPoint y: 147, distance: 61.2
click at [148, 147] on div "Amazon Elastic Compute Cloud (Amazon EC2) is a fundamental and scalable service…" at bounding box center [146, 123] width 58 height 57
copy div "Amazon Elastic Compute Cloud (Amazon EC2) is a fundamental and scalable service…"
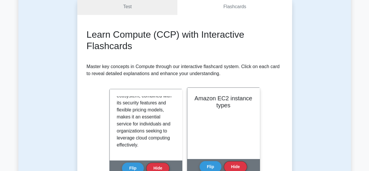
click at [240, 112] on div "Amazon EC2 instance types" at bounding box center [224, 123] width 72 height 71
drag, startPoint x: 218, startPoint y: 103, endPoint x: 190, endPoint y: 97, distance: 28.6
click at [190, 97] on div "Amazon EC2 instance types" at bounding box center [224, 123] width 72 height 71
copy h2 "Amazon EC2 instance types"
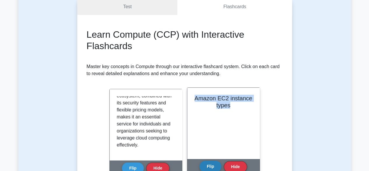
click at [207, 165] on button "Flip" at bounding box center [211, 166] width 22 height 11
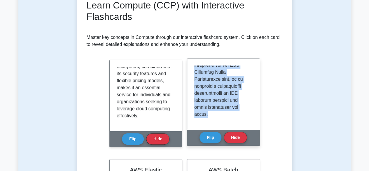
drag, startPoint x: 195, startPoint y: 99, endPoint x: 221, endPoint y: 114, distance: 29.9
copy p "Amazon EC2 (Elastic Compute Cloud) instance types are categorized to cater to v…"
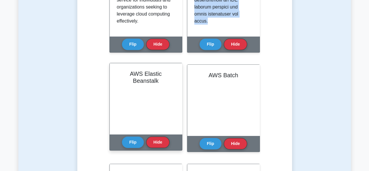
scroll to position [146, 0]
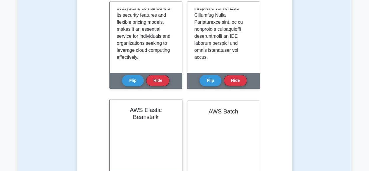
click at [133, 117] on div "AWS Elastic Beanstalk" at bounding box center [146, 134] width 72 height 71
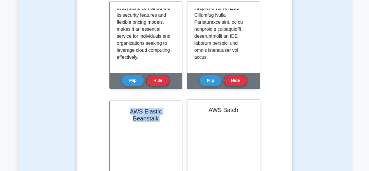
drag, startPoint x: 115, startPoint y: 110, endPoint x: 188, endPoint y: 120, distance: 73.8
click at [188, 120] on div "Learn Compute (CCP) with Interactive Flashcards Master key concepts in Compute …" at bounding box center [185, 167] width 196 height 452
copy div "AWS Elastic Beanstalk AWS Elastic Beanstalk is a fully managed Platform as a Se…"
click at [227, 123] on div "AWS Batch" at bounding box center [224, 134] width 72 height 71
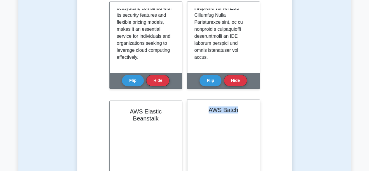
drag, startPoint x: 211, startPoint y: 107, endPoint x: 246, endPoint y: 144, distance: 50.6
click at [246, 144] on div "AWS Batch" at bounding box center [224, 134] width 72 height 71
copy h2 "AWS Batch"
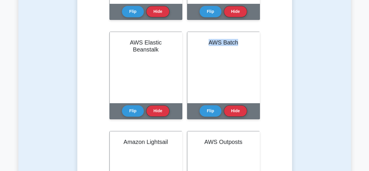
scroll to position [234, 0]
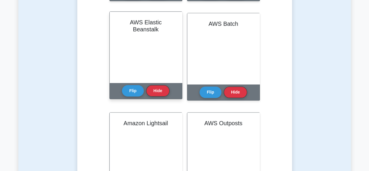
click at [159, 57] on div "AWS Elastic Beanstalk" at bounding box center [146, 47] width 72 height 71
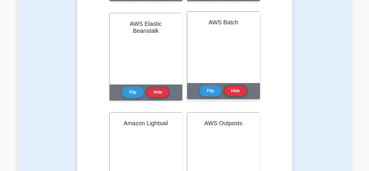
click at [216, 38] on div "AWS Batch" at bounding box center [224, 47] width 72 height 71
click at [217, 89] on button "Flip" at bounding box center [211, 90] width 22 height 11
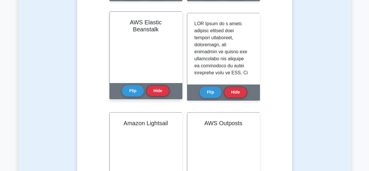
click at [162, 44] on div "AWS Elastic Beanstalk" at bounding box center [146, 47] width 72 height 71
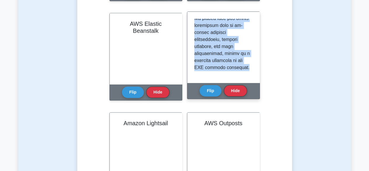
drag, startPoint x: 194, startPoint y: 20, endPoint x: 234, endPoint y: 70, distance: 63.8
click at [234, 70] on div at bounding box center [224, 47] width 72 height 71
copy p "AWS Batch is a fully managed service that enables developers, scientists, and e…"
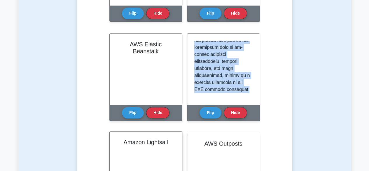
scroll to position [204, 0]
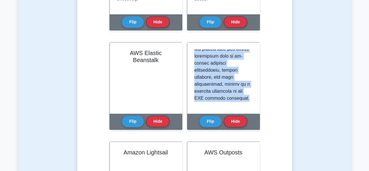
click at [98, 128] on div "Learn Compute (CCP) with Interactive Flashcards Master key concepts in Compute …" at bounding box center [185, 109] width 196 height 452
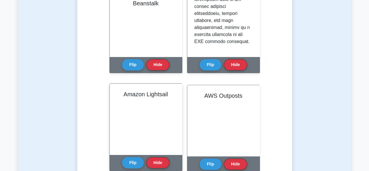
scroll to position [263, 0]
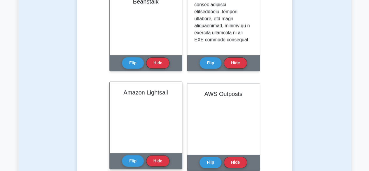
click at [175, 89] on h2 "Amazon Lightsail" at bounding box center [146, 92] width 58 height 7
drag, startPoint x: 169, startPoint y: 93, endPoint x: 123, endPoint y: 124, distance: 56.1
click at [123, 124] on div "Amazon Lightsail" at bounding box center [146, 117] width 72 height 71
copy h2 "Amazon Lightsail"
click at [131, 162] on button "Flip" at bounding box center [133, 160] width 22 height 11
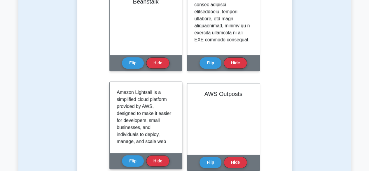
click at [148, 118] on p "Amazon Lightsail is a simplified cloud platform provided by AWS, designed to ma…" at bounding box center [145, 162] width 56 height 147
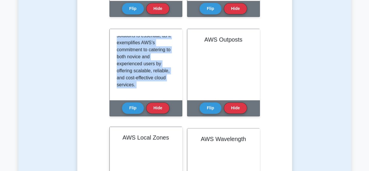
scroll to position [292, 0]
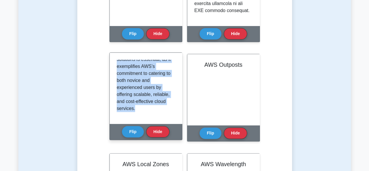
drag, startPoint x: 117, startPoint y: 91, endPoint x: 150, endPoint y: 108, distance: 37.0
click at [150, 108] on div "Amazon Lightsail is a simplified cloud platform provided by AWS, designed to ma…" at bounding box center [146, 88] width 58 height 57
copy div "Amazon Lightsail is a simplified cloud platform provided by AWS, designed to ma…"
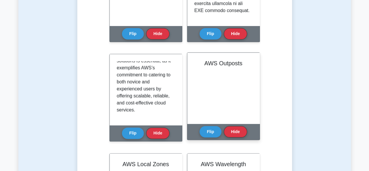
click at [210, 82] on div "AWS Outposts" at bounding box center [224, 88] width 72 height 71
drag, startPoint x: 251, startPoint y: 65, endPoint x: 195, endPoint y: 66, distance: 57.0
click at [195, 66] on div "AWS Outposts" at bounding box center [224, 88] width 72 height 71
copy h2 "AWS Outposts"
click at [202, 128] on div "Flip Hide" at bounding box center [224, 132] width 48 height 16
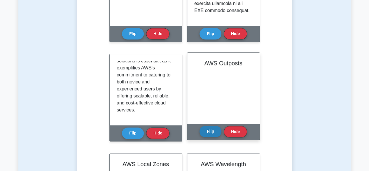
click at [206, 131] on button "Flip" at bounding box center [211, 131] width 22 height 11
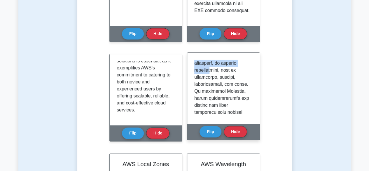
scroll to position [634, 0]
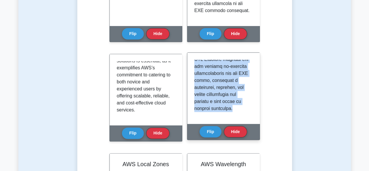
drag, startPoint x: 194, startPoint y: 61, endPoint x: 241, endPoint y: 109, distance: 67.5
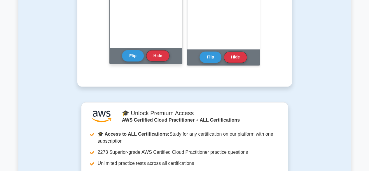
scroll to position [380, 0]
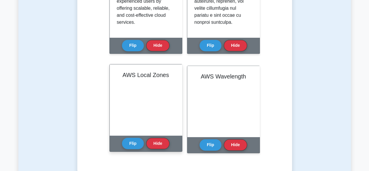
click at [151, 77] on h2 "AWS Local Zones" at bounding box center [146, 74] width 58 height 7
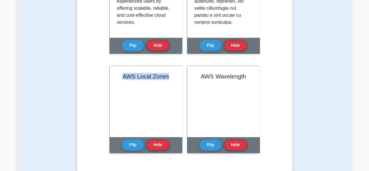
drag, startPoint x: 171, startPoint y: 74, endPoint x: 106, endPoint y: 84, distance: 65.2
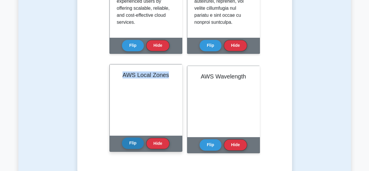
click at [130, 142] on button "Flip" at bounding box center [133, 142] width 22 height 11
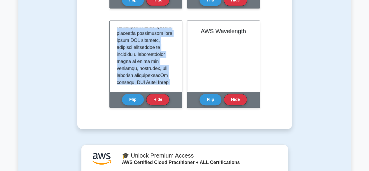
scroll to position [732, 0]
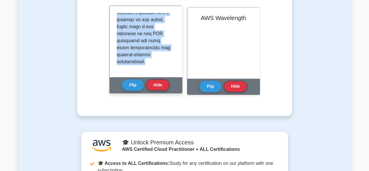
drag, startPoint x: 117, startPoint y: 73, endPoint x: 170, endPoint y: 64, distance: 53.9
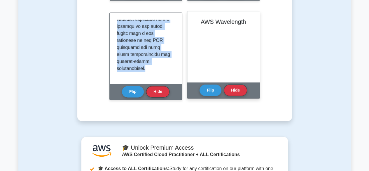
scroll to position [380, 0]
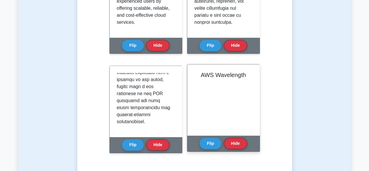
drag, startPoint x: 216, startPoint y: 96, endPoint x: 209, endPoint y: 85, distance: 12.6
click at [216, 96] on div "AWS Wavelength" at bounding box center [224, 99] width 72 height 71
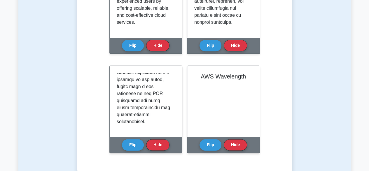
drag, startPoint x: 211, startPoint y: 71, endPoint x: 261, endPoint y: 80, distance: 50.5
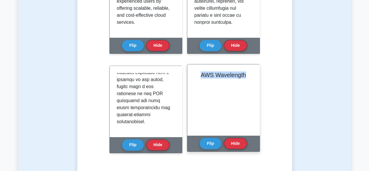
drag, startPoint x: 249, startPoint y: 78, endPoint x: 188, endPoint y: 84, distance: 61.7
click at [210, 146] on button "Flip" at bounding box center [211, 142] width 22 height 11
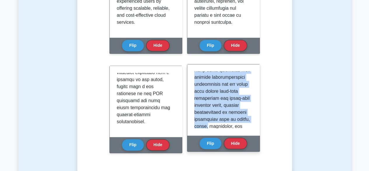
scroll to position [690, 0]
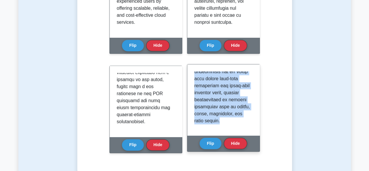
drag, startPoint x: 194, startPoint y: 74, endPoint x: 218, endPoint y: 127, distance: 58.3
click at [218, 127] on div at bounding box center [224, 99] width 72 height 71
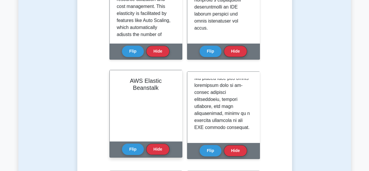
scroll to position [292, 0]
drag, startPoint x: 131, startPoint y: 103, endPoint x: 131, endPoint y: 97, distance: 5.6
click at [131, 103] on div "AWS Elastic Beanstalk" at bounding box center [146, 105] width 72 height 71
click at [133, 150] on button "Flip" at bounding box center [133, 148] width 22 height 11
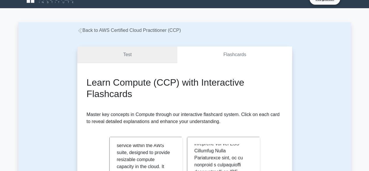
scroll to position [0, 0]
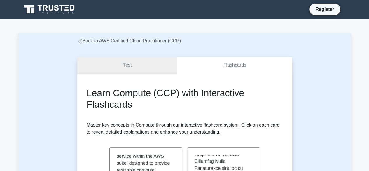
click at [139, 65] on link "Test" at bounding box center [127, 65] width 100 height 17
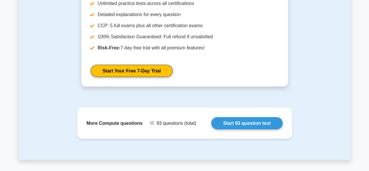
scroll to position [646, 0]
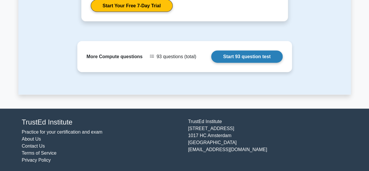
click at [241, 55] on link "Start 93 question test" at bounding box center [247, 57] width 72 height 12
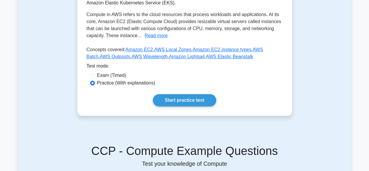
scroll to position [120, 0]
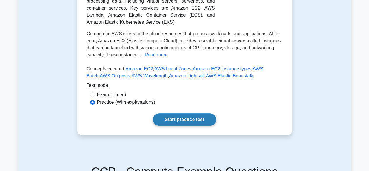
click at [180, 118] on link "Start practice test" at bounding box center [184, 119] width 63 height 12
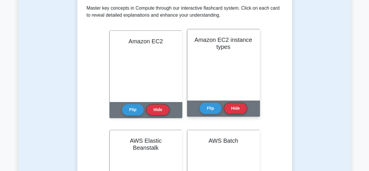
scroll to position [117, 0]
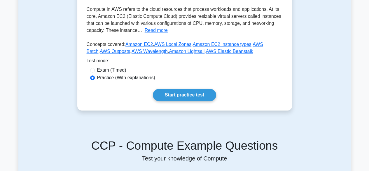
click at [164, 89] on link "Start practice test" at bounding box center [184, 95] width 63 height 12
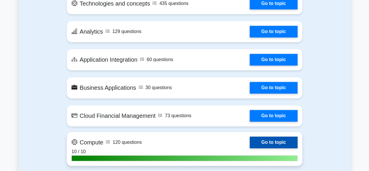
scroll to position [467, 0]
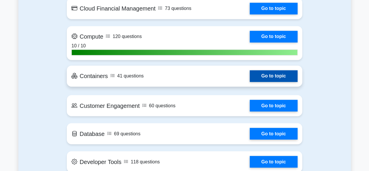
click at [281, 76] on link "Go to topic" at bounding box center [274, 76] width 48 height 12
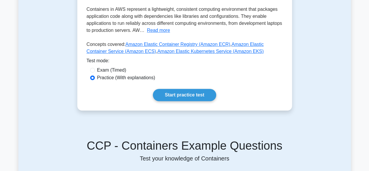
scroll to position [175, 0]
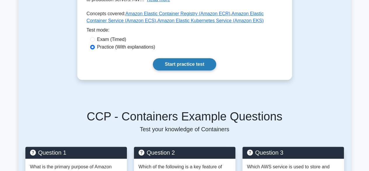
click at [202, 58] on link "Start practice test" at bounding box center [184, 64] width 63 height 12
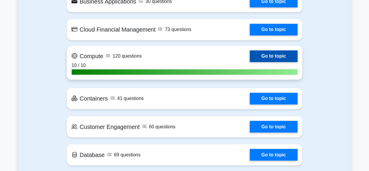
scroll to position [438, 0]
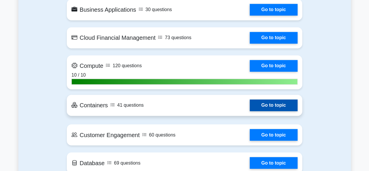
click at [250, 107] on link "Go to topic" at bounding box center [274, 105] width 48 height 12
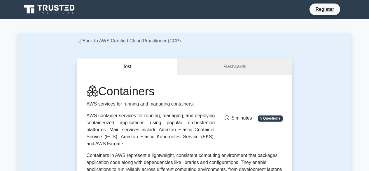
click at [203, 64] on link "Flashcards" at bounding box center [235, 66] width 114 height 17
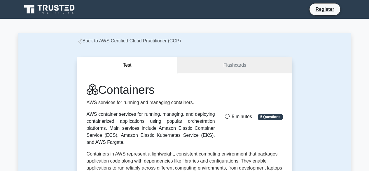
click at [168, 66] on button "Test" at bounding box center [127, 65] width 100 height 17
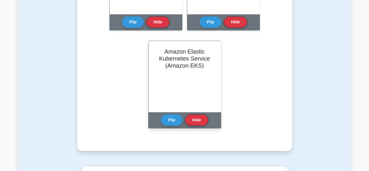
scroll to position [117, 0]
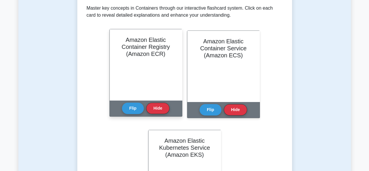
drag, startPoint x: 106, startPoint y: 53, endPoint x: 133, endPoint y: 56, distance: 27.0
click at [110, 54] on div "Learn Containers (CCP) with Interactive Flashcards Master key concepts in Conta…" at bounding box center [185, 97] width 196 height 254
click at [141, 82] on div "Amazon Elastic Container Registry (Amazon ECR)" at bounding box center [146, 64] width 72 height 71
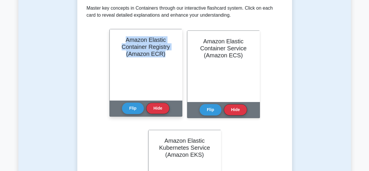
drag, startPoint x: 165, startPoint y: 54, endPoint x: 126, endPoint y: 39, distance: 42.2
click at [126, 39] on h2 "Amazon Elastic Container Registry (Amazon ECR)" at bounding box center [146, 46] width 58 height 21
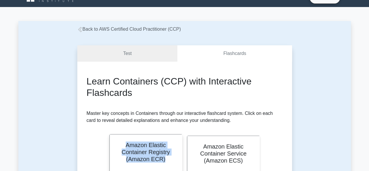
scroll to position [0, 0]
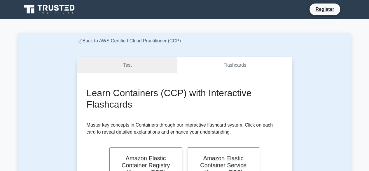
click at [137, 102] on h2 "Learn Containers (CCP) with Interactive Flashcards" at bounding box center [185, 98] width 196 height 22
click at [181, 92] on h2 "Learn Containers (CCP) with Interactive Flashcards" at bounding box center [185, 98] width 196 height 22
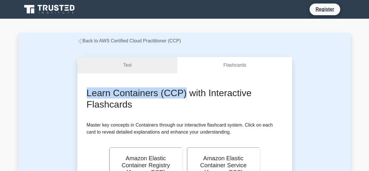
drag, startPoint x: 184, startPoint y: 92, endPoint x: 85, endPoint y: 89, distance: 99.1
copy h2 "Learn Containers (CCP)"
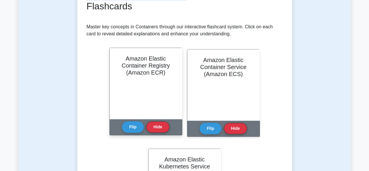
scroll to position [117, 0]
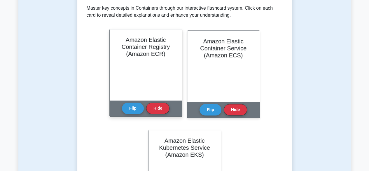
click at [124, 88] on div "Amazon Elastic Container Registry (Amazon ECR)" at bounding box center [146, 64] width 72 height 71
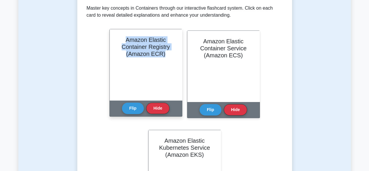
drag, startPoint x: 168, startPoint y: 56, endPoint x: 124, endPoint y: 41, distance: 46.8
click at [124, 41] on h2 "Amazon Elastic Container Registry (Amazon ECR)" at bounding box center [146, 46] width 58 height 21
copy h2 "Amazon Elastic Container Registry (Amazon ECR)"
click at [166, 67] on div "Amazon Elastic Container Registry (Amazon ECR)" at bounding box center [146, 64] width 72 height 71
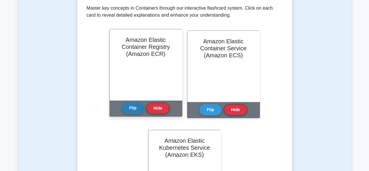
click at [137, 108] on button "Flip" at bounding box center [133, 107] width 22 height 11
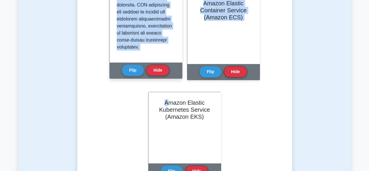
scroll to position [146, 0]
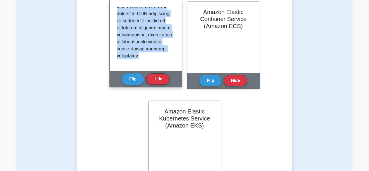
drag, startPoint x: 117, startPoint y: 125, endPoint x: 156, endPoint y: 58, distance: 77.9
copy p "Amazon Elastic Container Registry (Amazon ECR) is a fully managed Docker contai…"
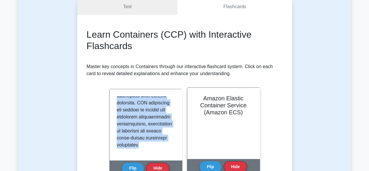
scroll to position [58, 0]
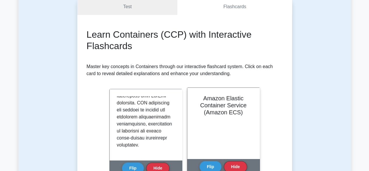
click at [206, 115] on h2 "Amazon Elastic Container Service (Amazon ECS)" at bounding box center [224, 105] width 58 height 21
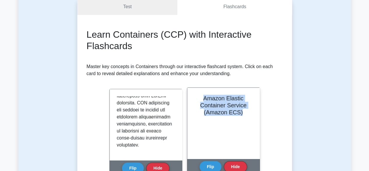
drag, startPoint x: 244, startPoint y: 112, endPoint x: 193, endPoint y: 93, distance: 53.7
click at [193, 93] on div "Amazon Elastic Container Service (Amazon ECS)" at bounding box center [224, 123] width 72 height 71
copy h2 "Amazon Elastic Container Service (Amazon ECS)"
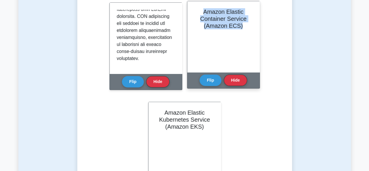
scroll to position [146, 0]
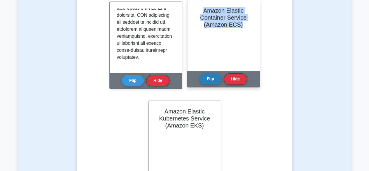
click at [207, 80] on button "Flip" at bounding box center [211, 78] width 22 height 11
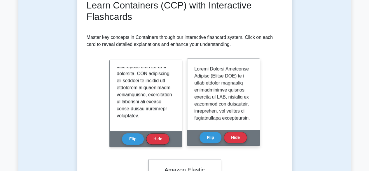
scroll to position [88, 0]
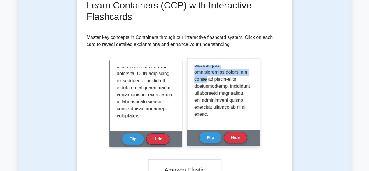
scroll to position [578, 0]
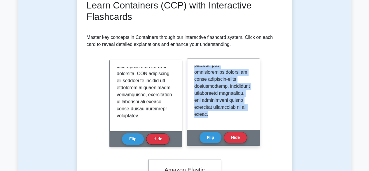
drag, startPoint x: 194, startPoint y: 68, endPoint x: 231, endPoint y: 121, distance: 64.3
click at [231, 121] on div at bounding box center [224, 93] width 72 height 71
copy p "Amazon Elastic Container Service (Amazon ECS) is a fully managed container orch…"
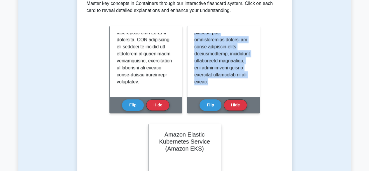
scroll to position [175, 0]
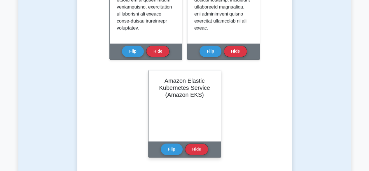
click at [174, 112] on div "Amazon Elastic Kubernetes Service (Amazon EKS)" at bounding box center [185, 105] width 72 height 71
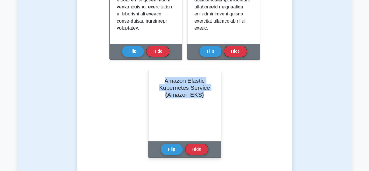
drag, startPoint x: 204, startPoint y: 95, endPoint x: 149, endPoint y: 73, distance: 59.8
click at [149, 73] on div "Amazon Elastic Kubernetes Service (Amazon EKS)" at bounding box center [185, 105] width 72 height 71
copy h2 "Amazon Elastic Kubernetes Service (Amazon EKS)"
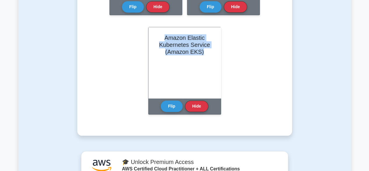
scroll to position [234, 0]
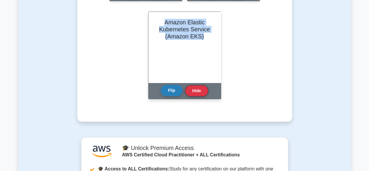
click at [172, 92] on button "Flip" at bounding box center [172, 90] width 22 height 11
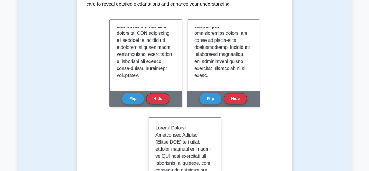
scroll to position [88, 0]
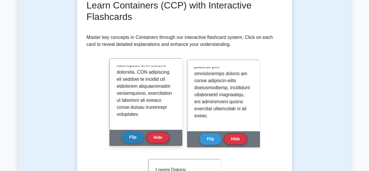
click at [134, 138] on button "Flip" at bounding box center [133, 136] width 22 height 11
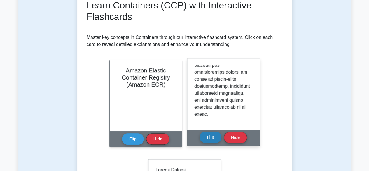
click at [204, 134] on button "Flip" at bounding box center [211, 136] width 22 height 11
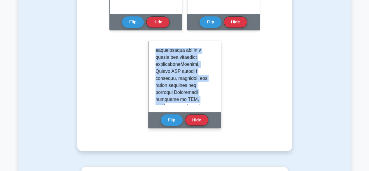
scroll to position [746, 0]
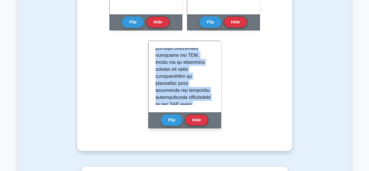
drag, startPoint x: 155, startPoint y: 51, endPoint x: 193, endPoint y: 101, distance: 63.6
click at [193, 101] on div at bounding box center [185, 76] width 72 height 71
copy p "Amazon Elastic Kubernetes Service (Amazon EKS) is a fully managed service provi…"
